Goal: Transaction & Acquisition: Purchase product/service

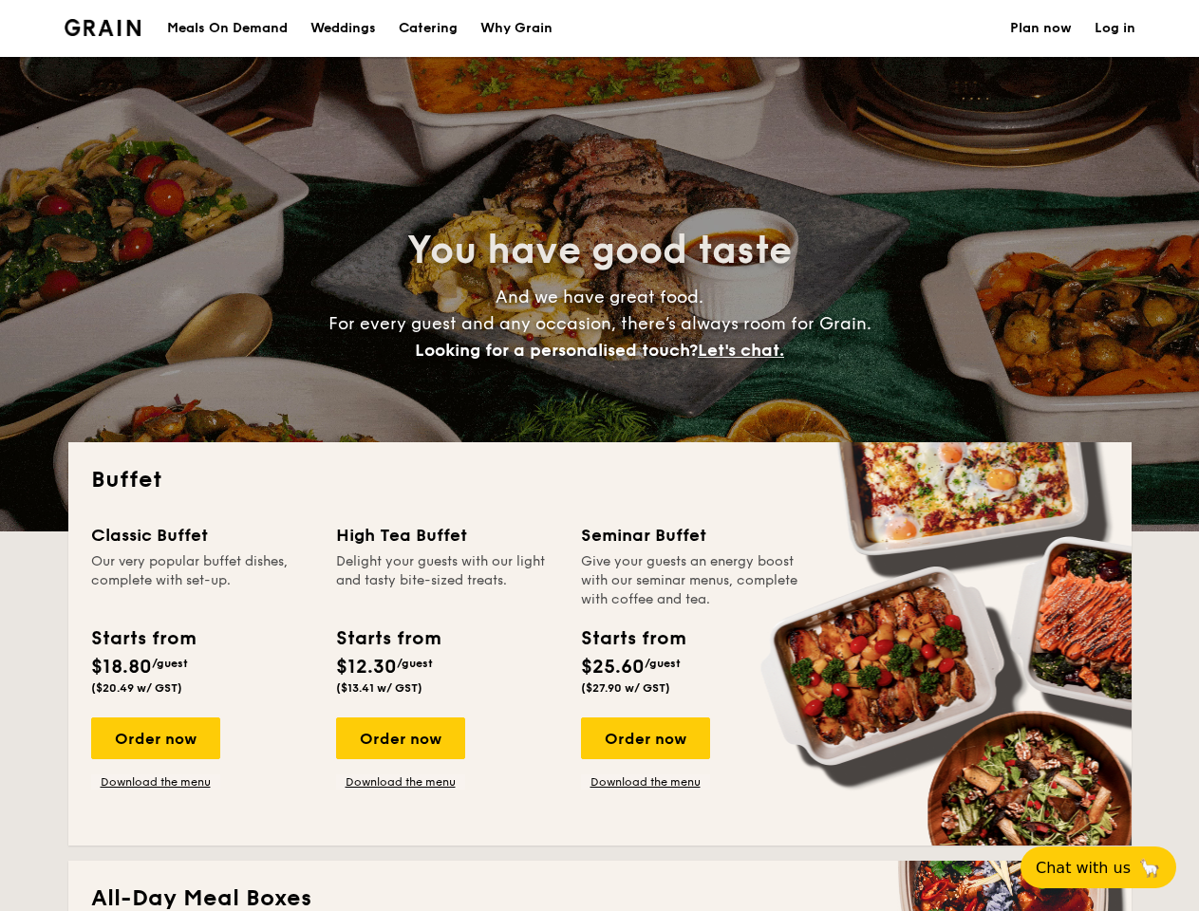
select select
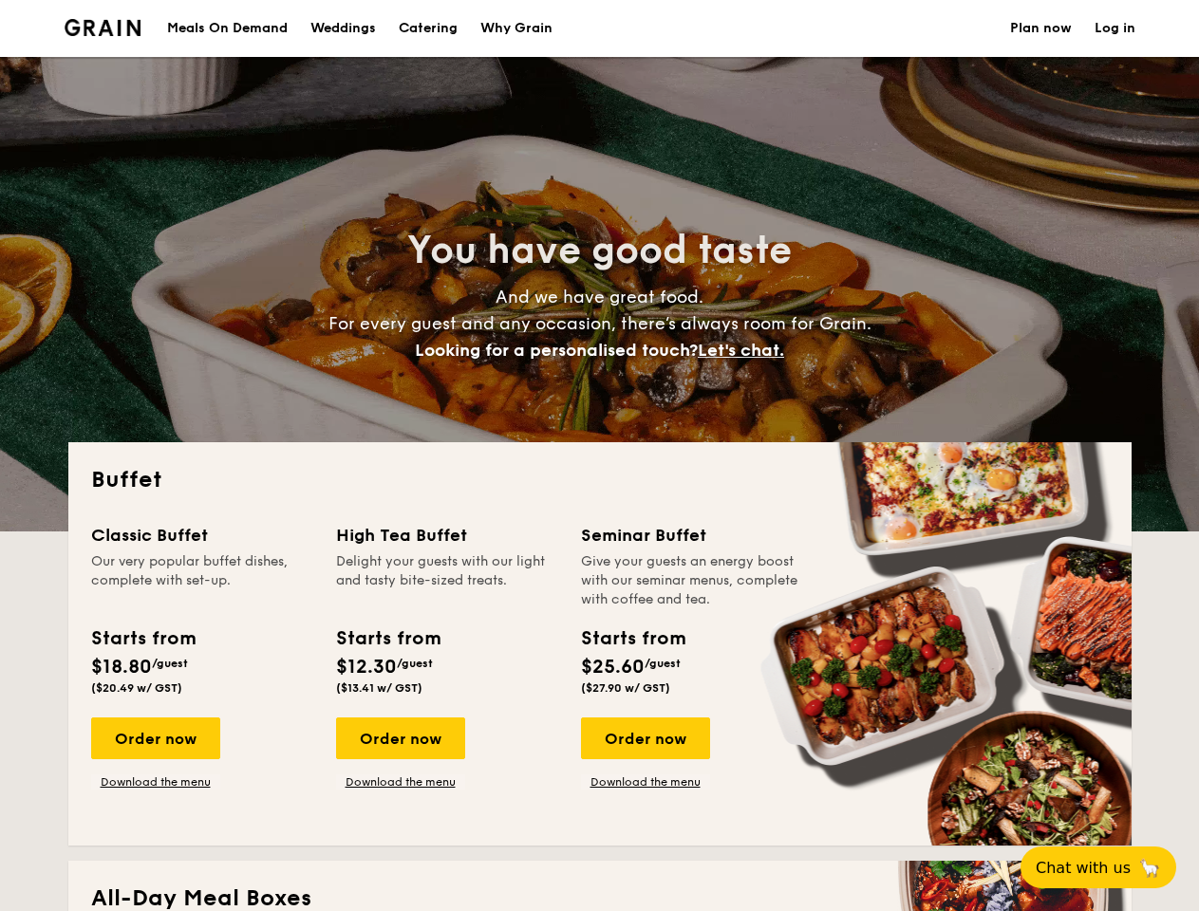
click at [599, 456] on div "Buffet Classic Buffet Our very popular buffet dishes, complete with set-up. Sta…" at bounding box center [599, 643] width 1063 height 403
click at [1114, 28] on link "Log in" at bounding box center [1114, 28] width 41 height 57
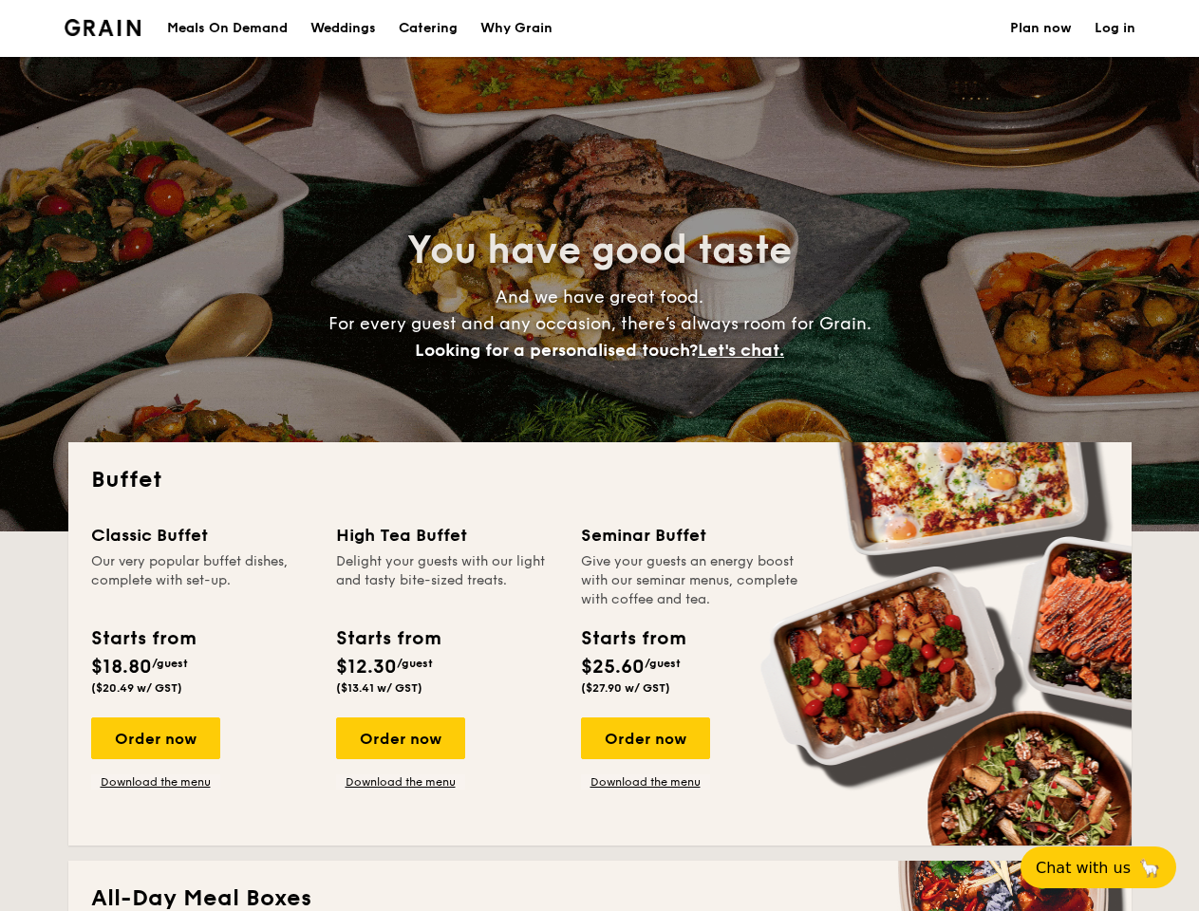
click at [746, 350] on span "Let's chat." at bounding box center [741, 350] width 86 height 21
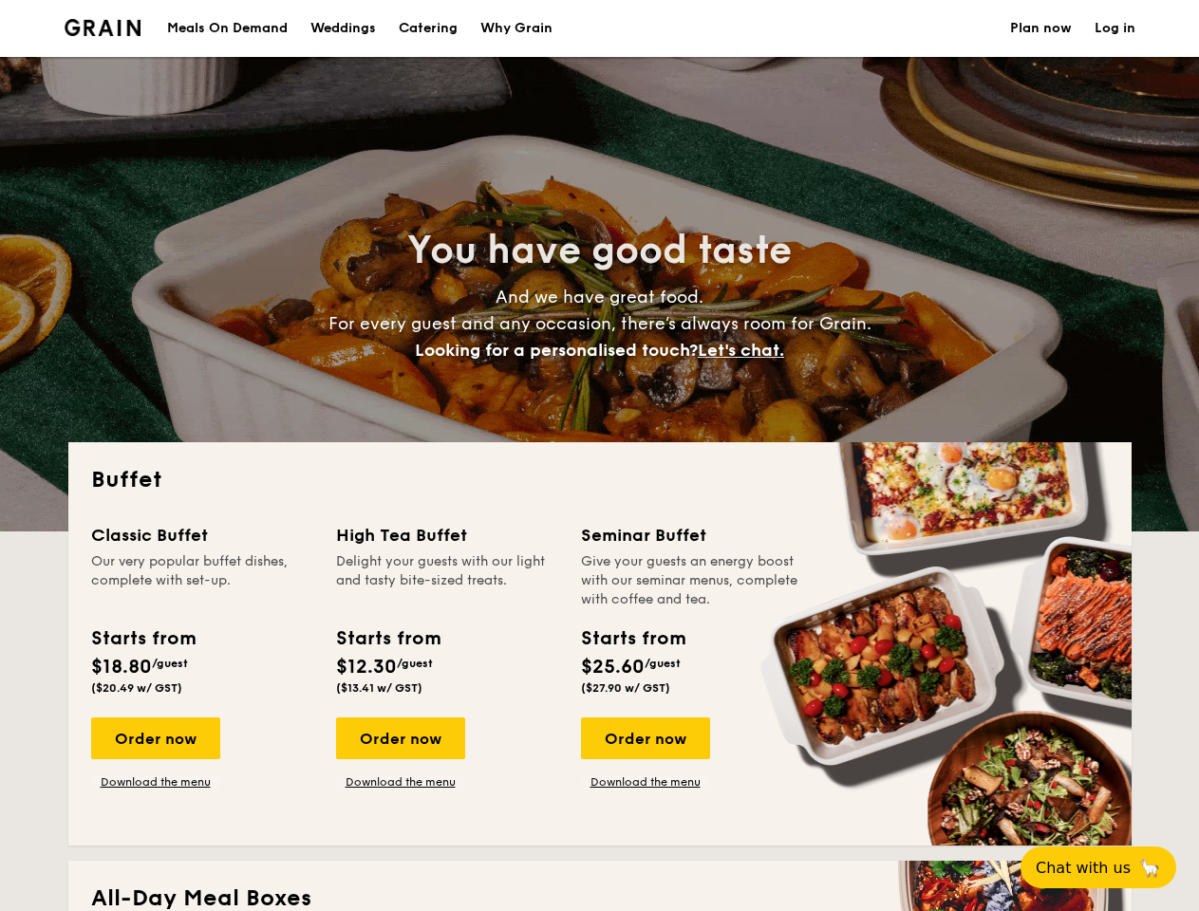
click at [155, 738] on div "Order now" at bounding box center [155, 739] width 129 height 42
click at [400, 738] on div "Order now" at bounding box center [400, 739] width 129 height 42
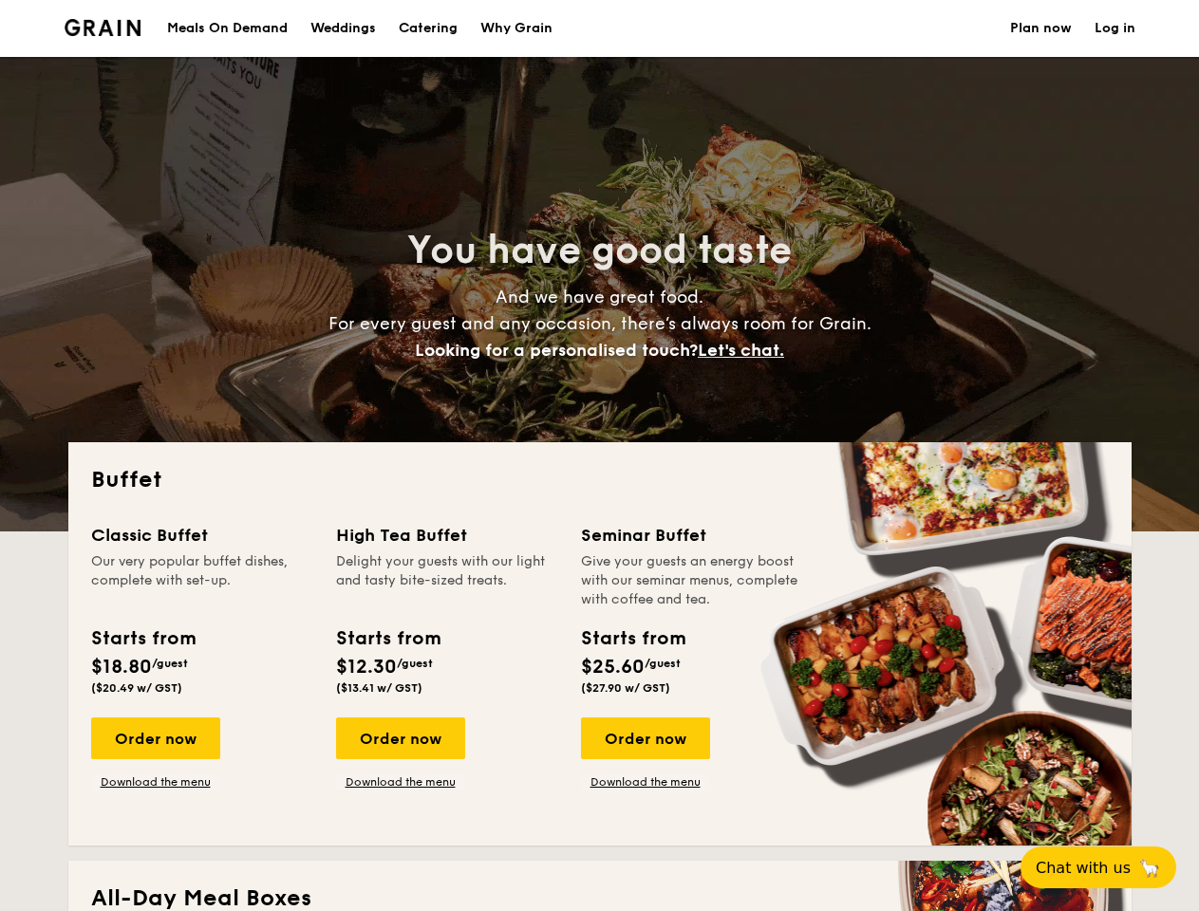
click at [644, 738] on div "Order now" at bounding box center [645, 739] width 129 height 42
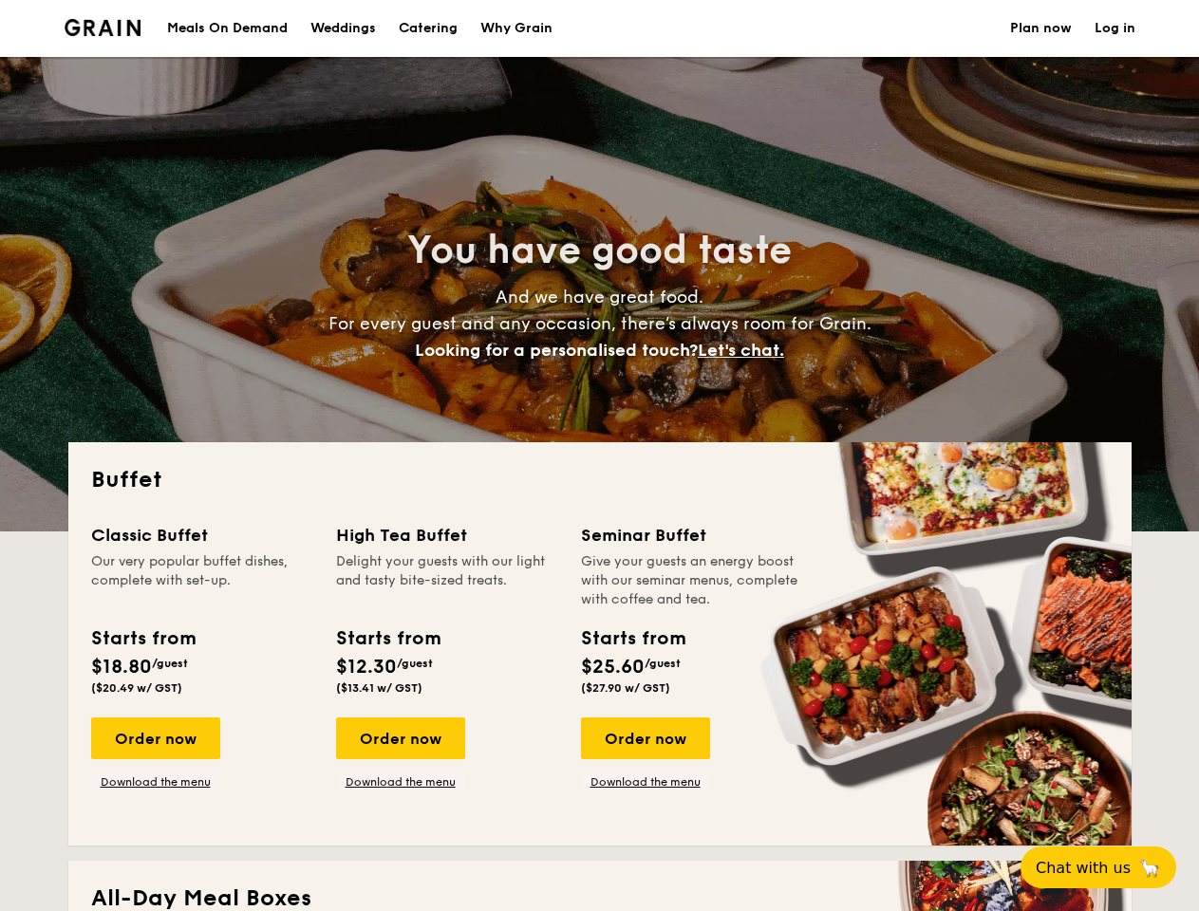
click at [1109, 868] on span "Chat with us" at bounding box center [1083, 868] width 95 height 18
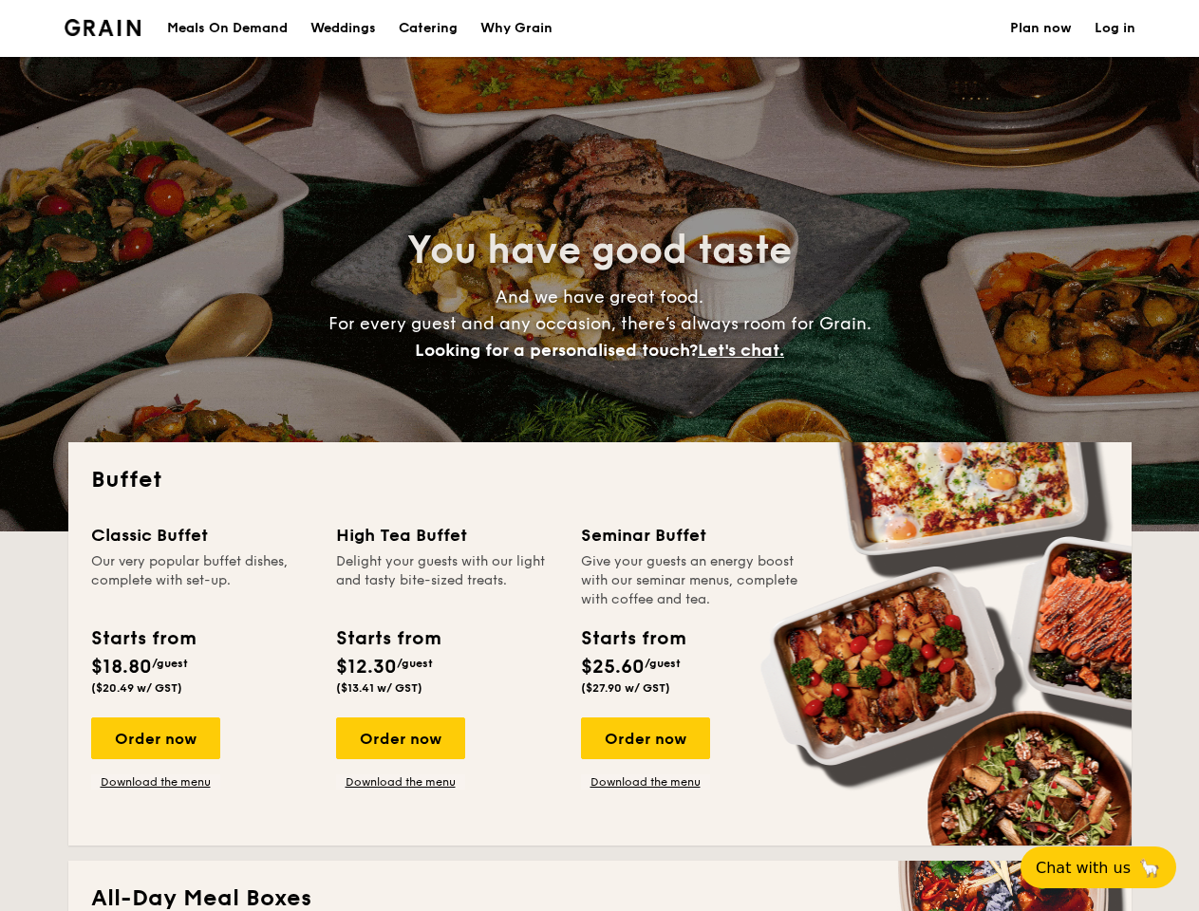
scroll to position [16, 0]
